Goal: Task Accomplishment & Management: Manage account settings

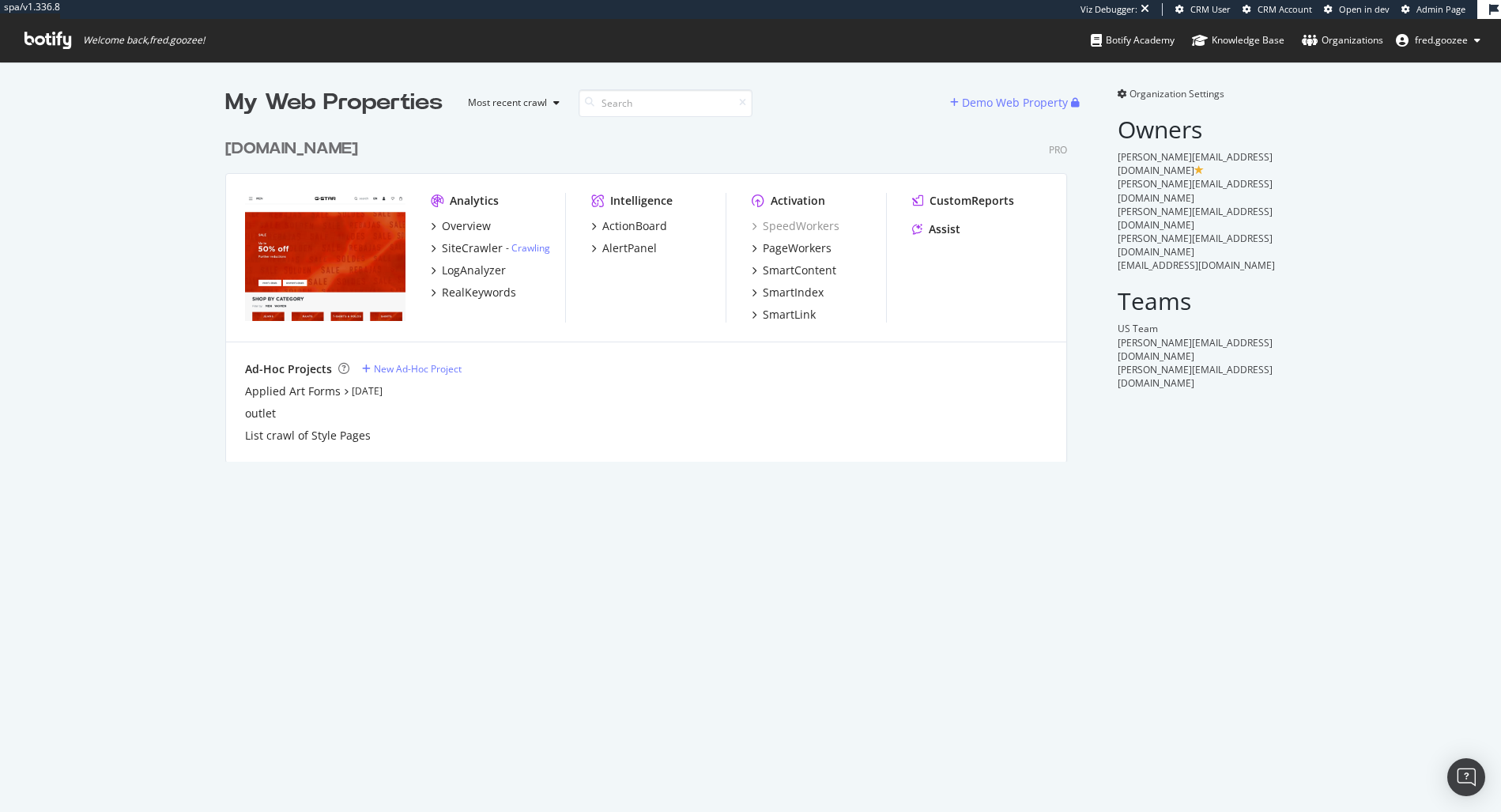
scroll to position [331, 842]
click at [331, 154] on div "[DOMAIN_NAME]" at bounding box center [291, 150] width 133 height 23
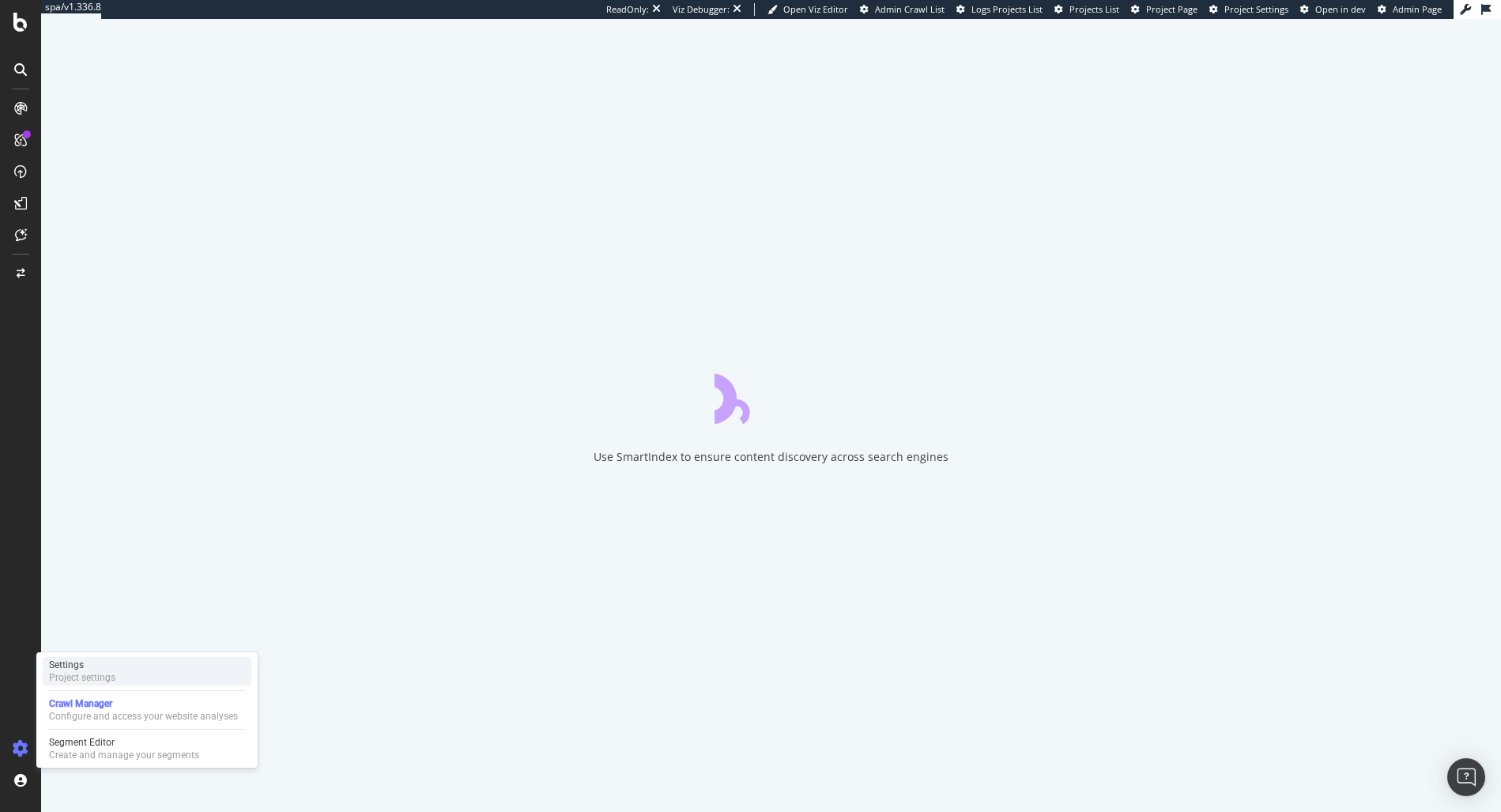
click at [91, 663] on div "Settings" at bounding box center [82, 664] width 66 height 13
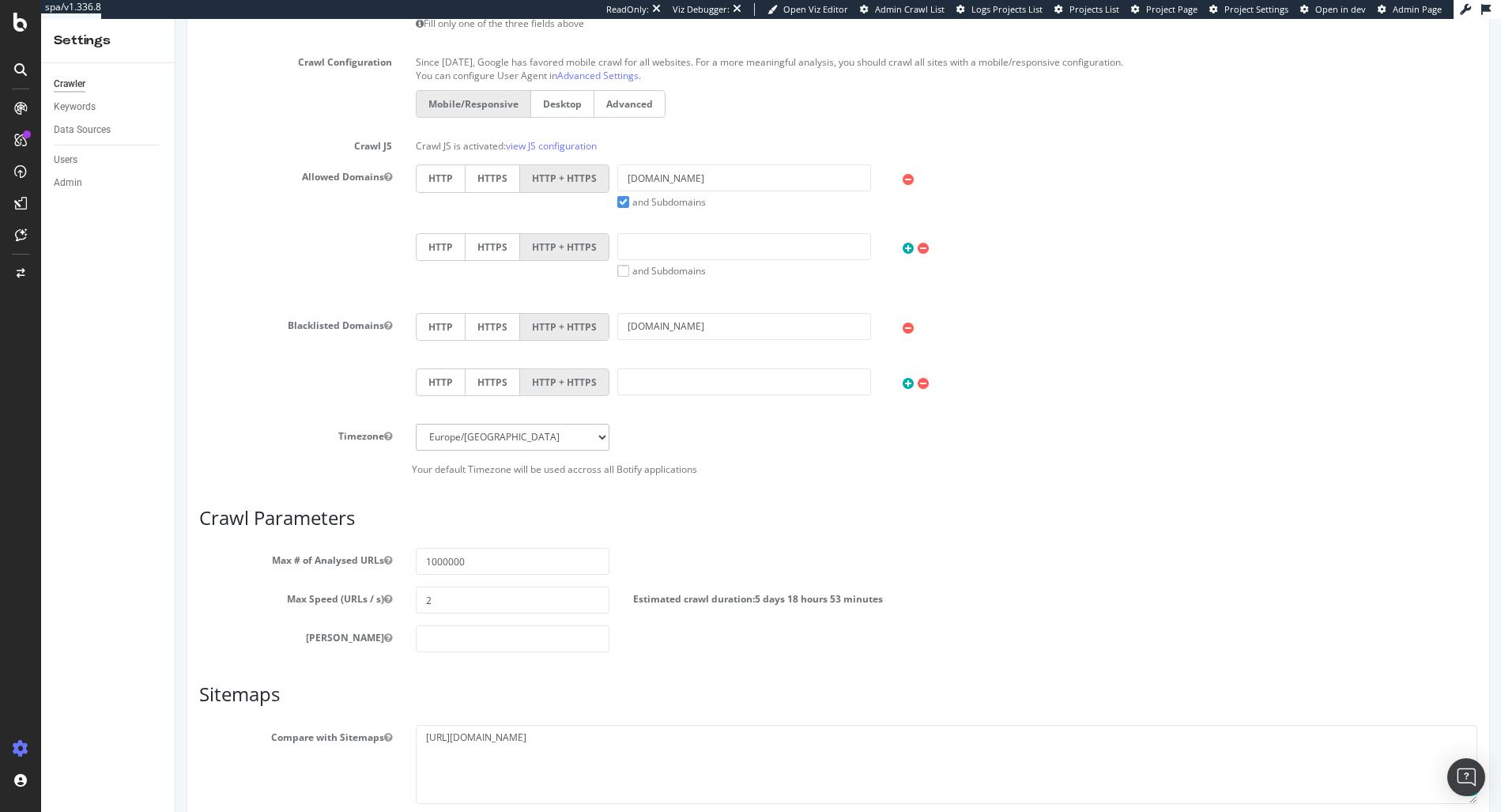
scroll to position [543, 0]
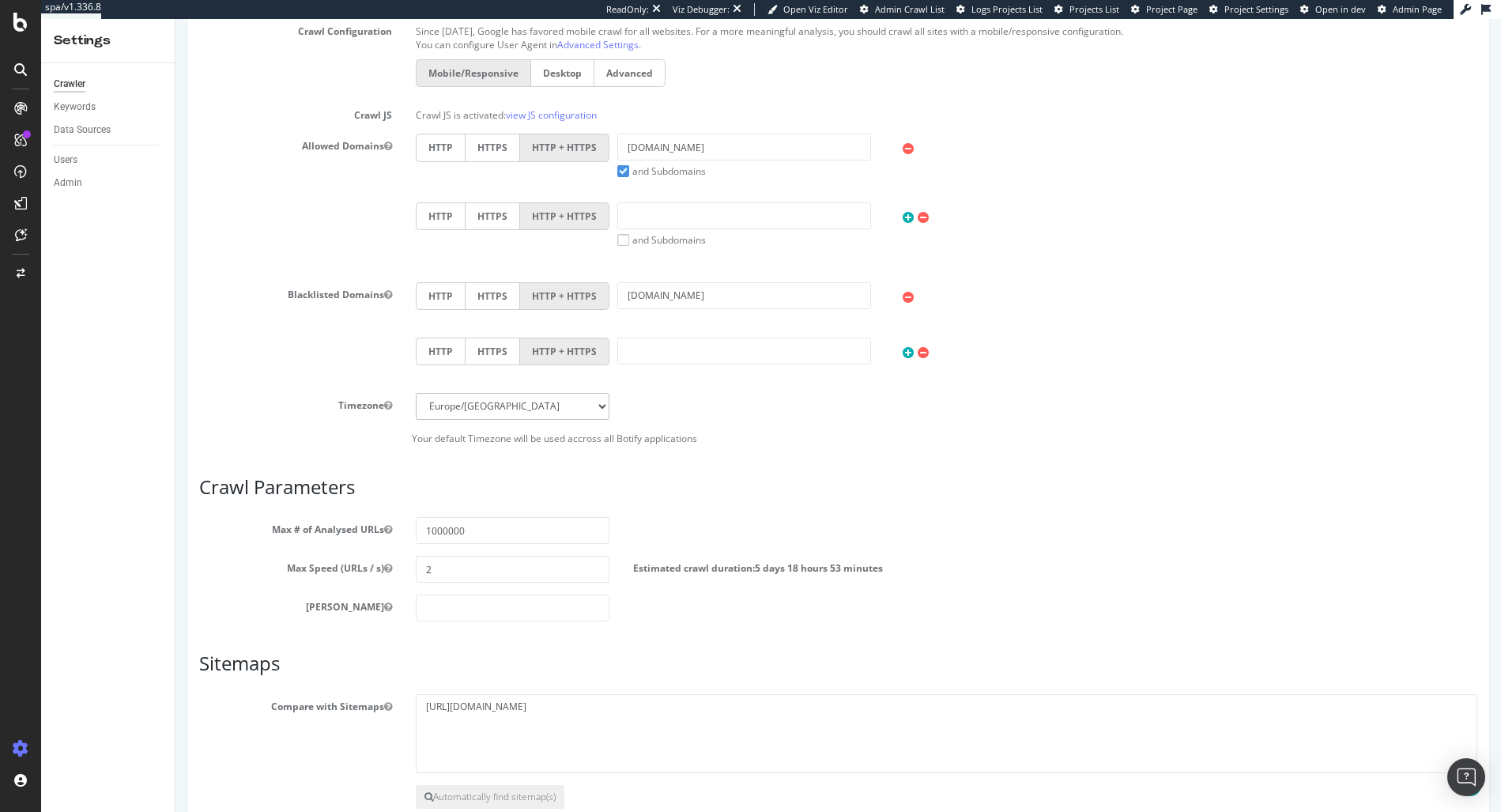
click at [557, 409] on select "Africa/Abidjan Africa/Accra Africa/Addis_Ababa Africa/Algiers Africa/Asmara Afr…" at bounding box center [512, 406] width 193 height 27
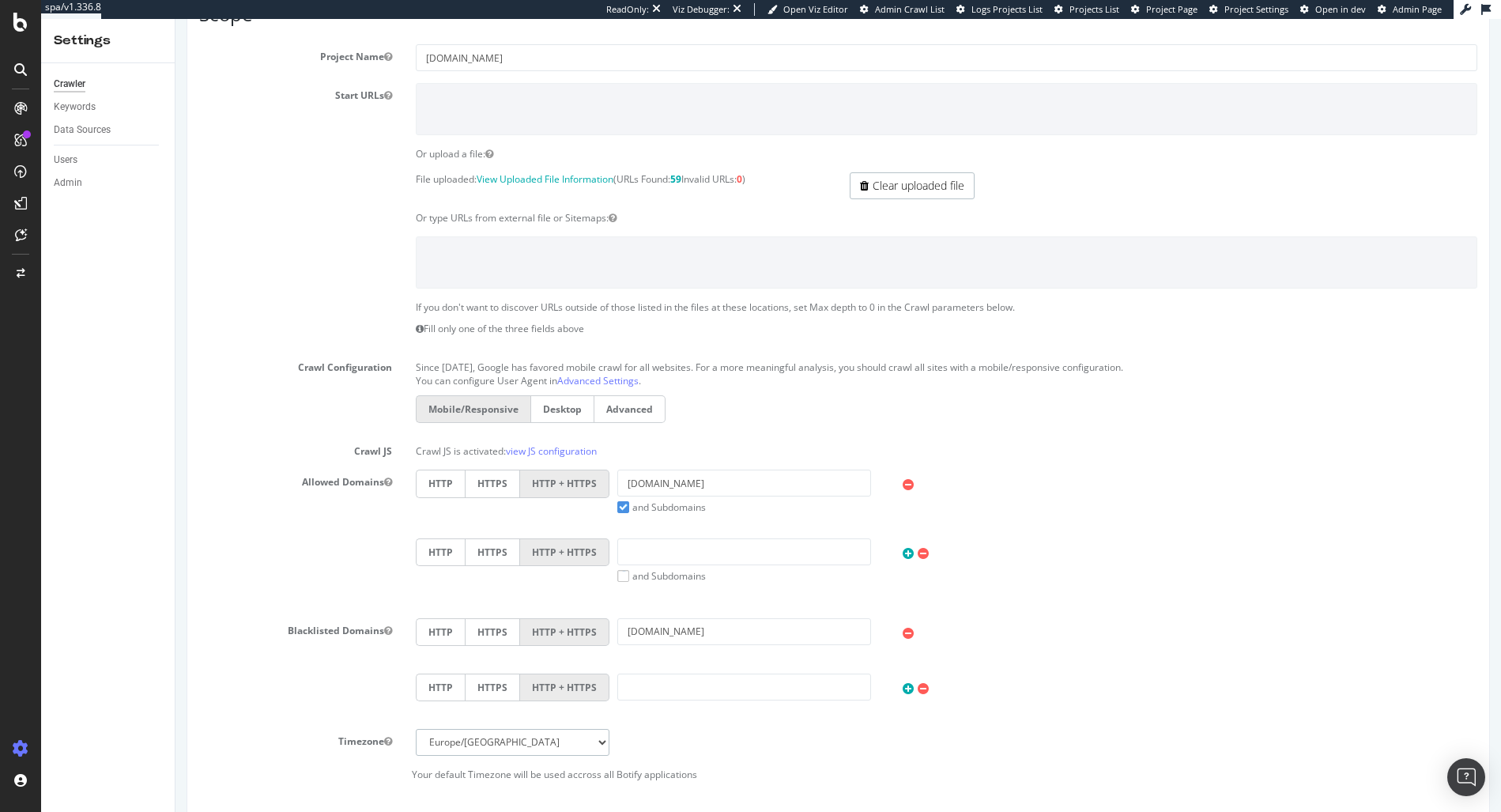
scroll to position [0, 0]
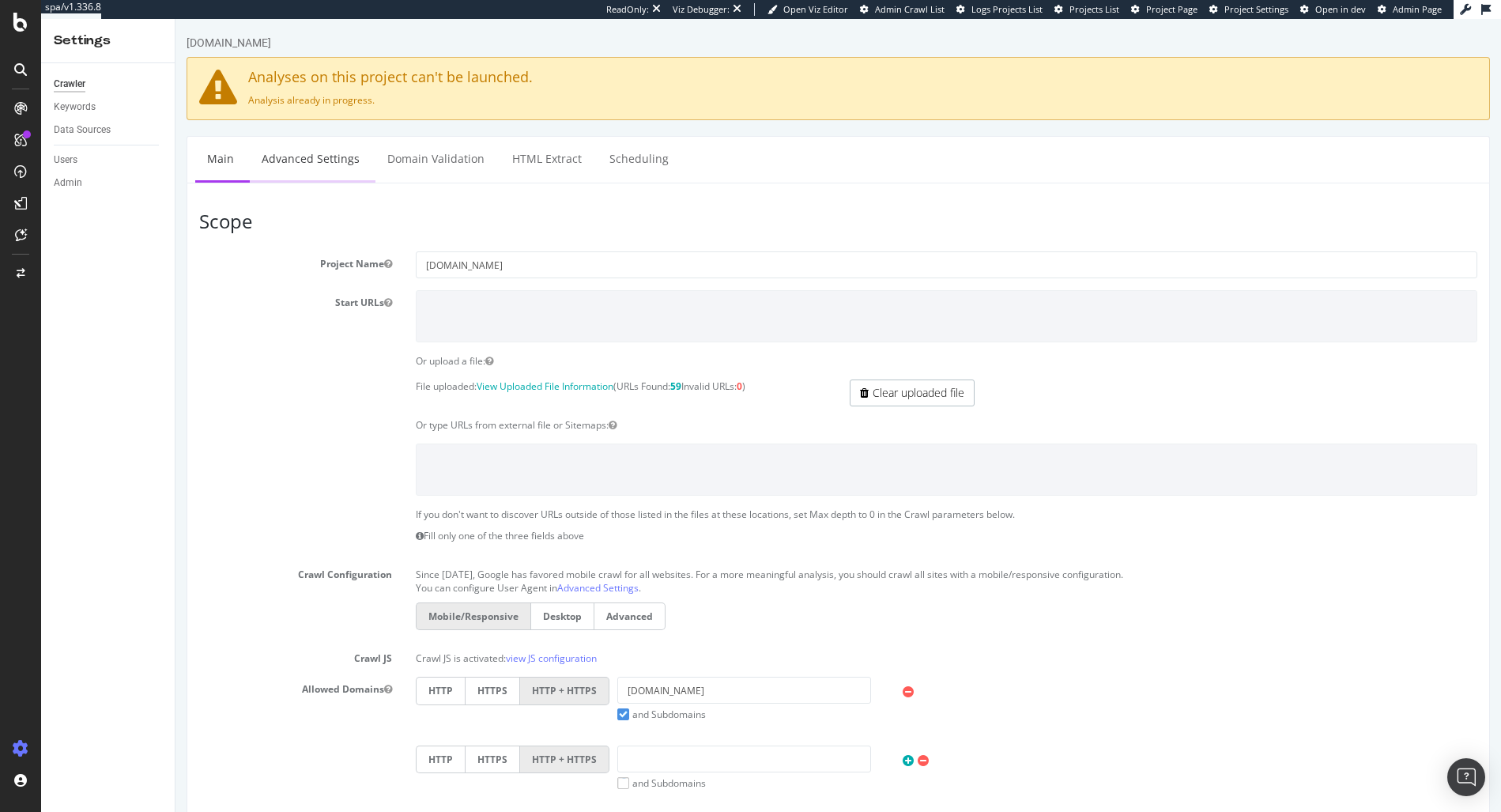
click at [319, 138] on link "Advanced Settings" at bounding box center [310, 158] width 121 height 44
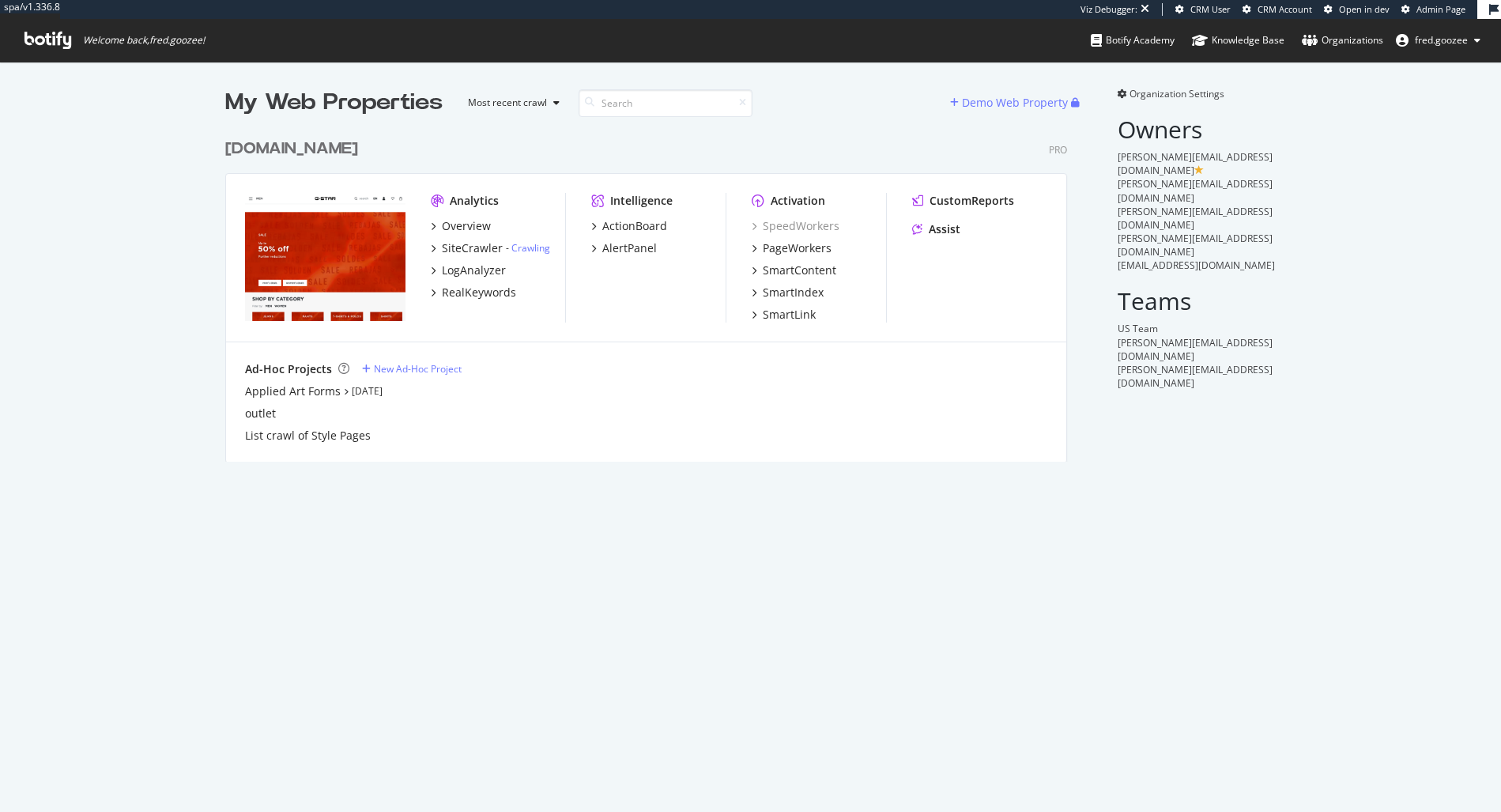
scroll to position [331, 842]
click at [358, 152] on div "[DOMAIN_NAME]" at bounding box center [291, 150] width 133 height 23
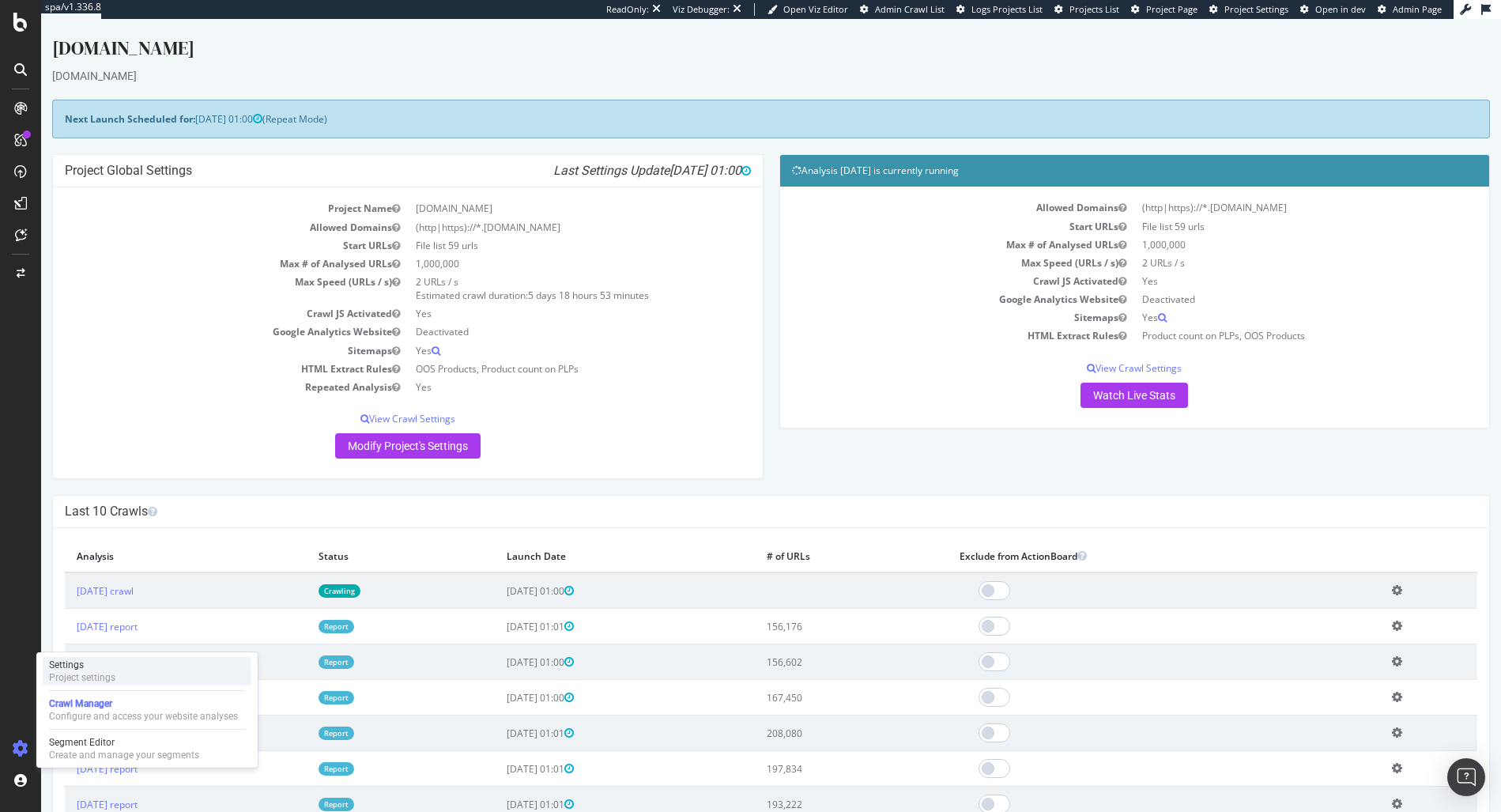
click at [117, 680] on div "Settings Project settings" at bounding box center [147, 670] width 209 height 28
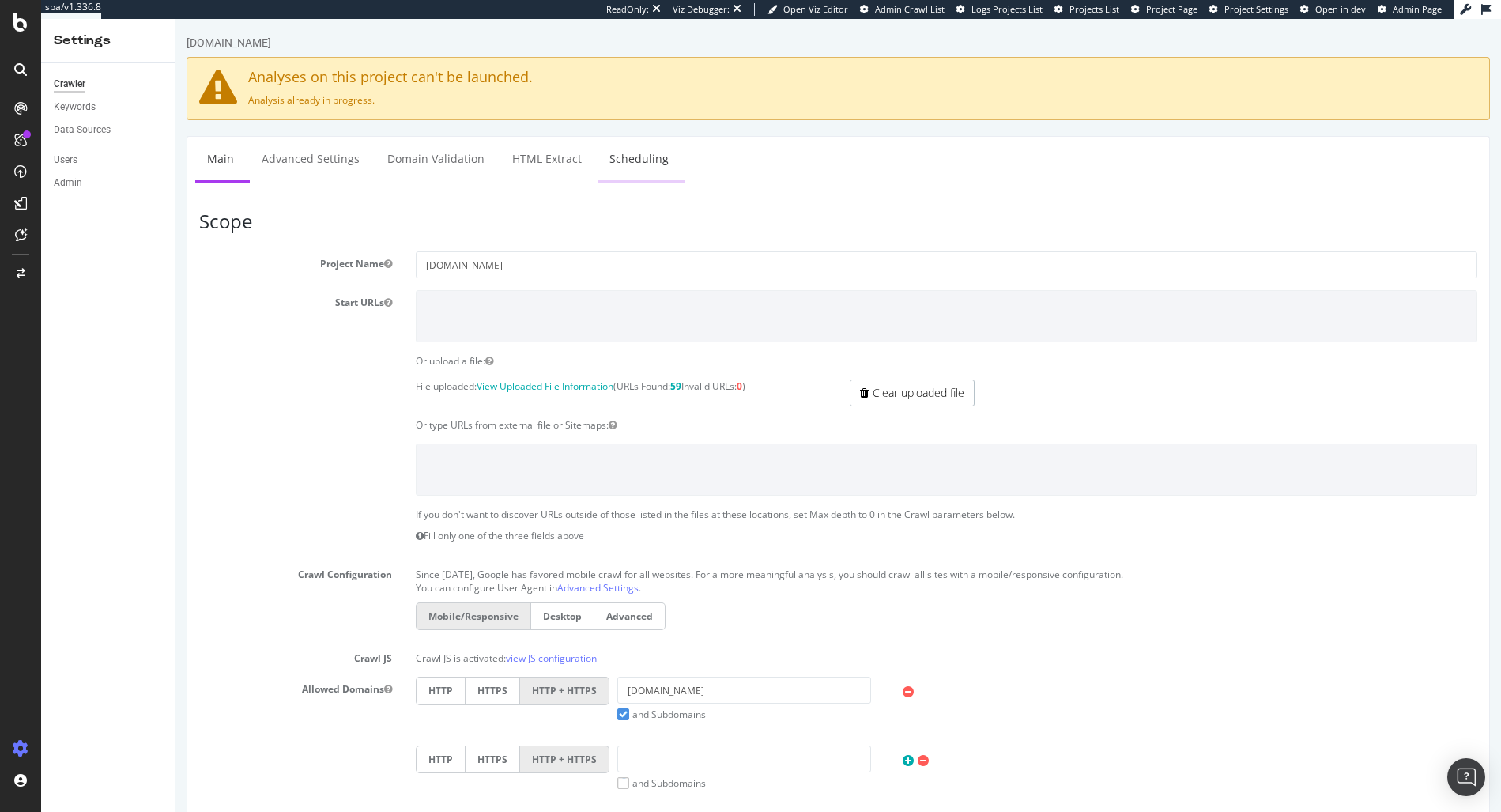
click at [632, 158] on link "Scheduling" at bounding box center [638, 158] width 83 height 44
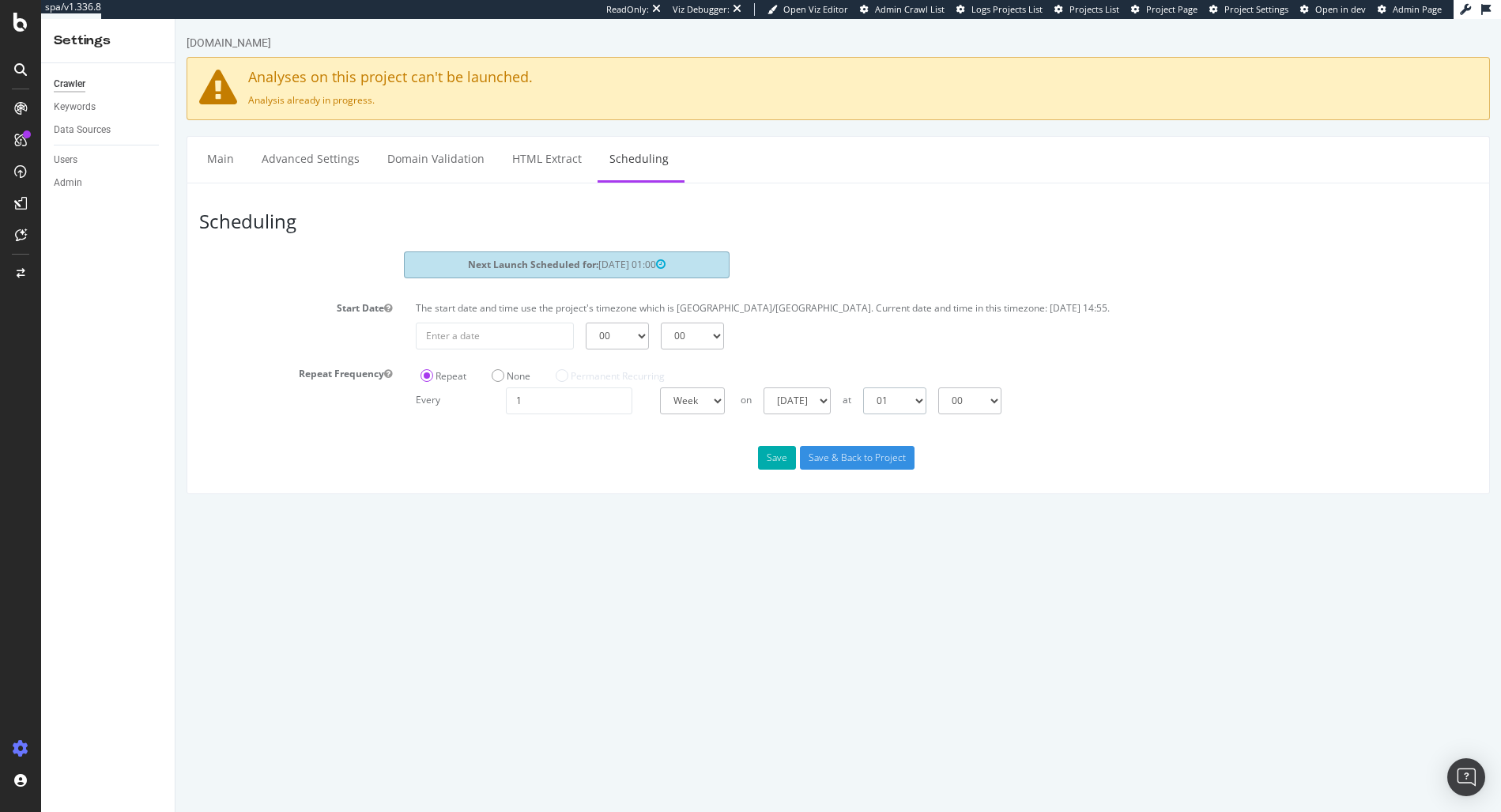
click at [927, 403] on select "00 01 02 03 04 05 06 07 08 09 10 11 12 13 14 15 16 17 18 19 20 21 22 23" at bounding box center [895, 401] width 63 height 27
